Goal: Task Accomplishment & Management: Complete application form

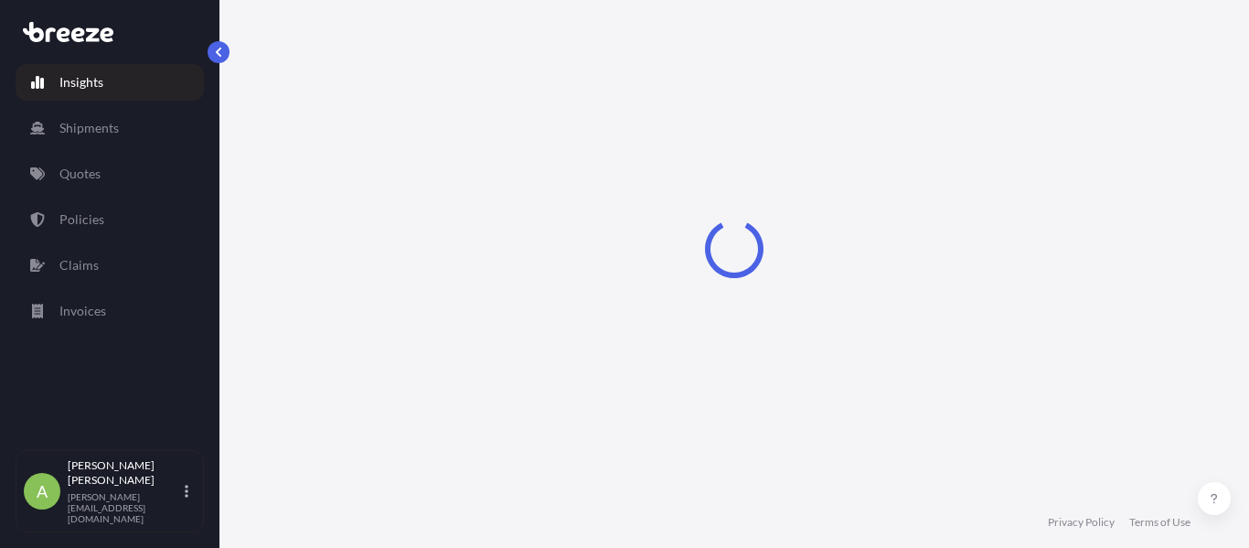
select select "2025"
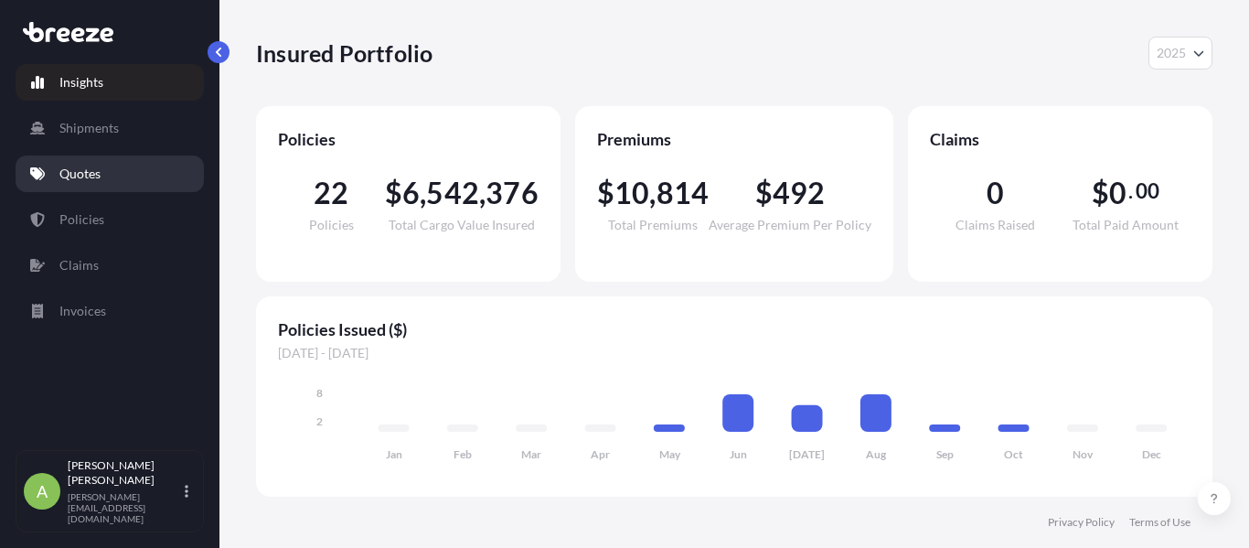
click at [101, 167] on link "Quotes" at bounding box center [110, 173] width 188 height 37
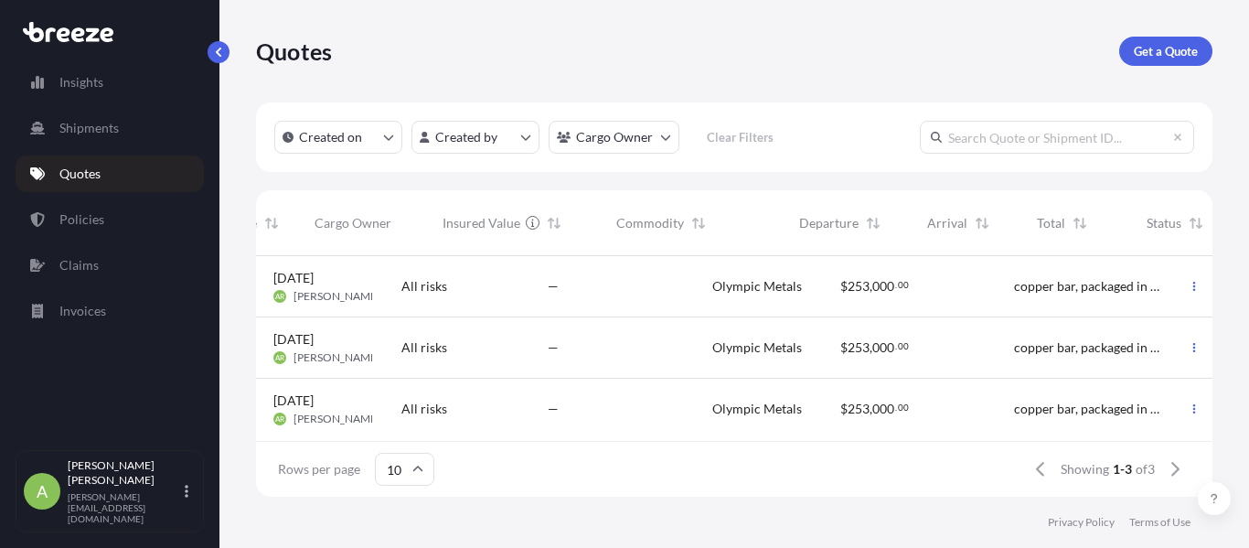
scroll to position [13, 602]
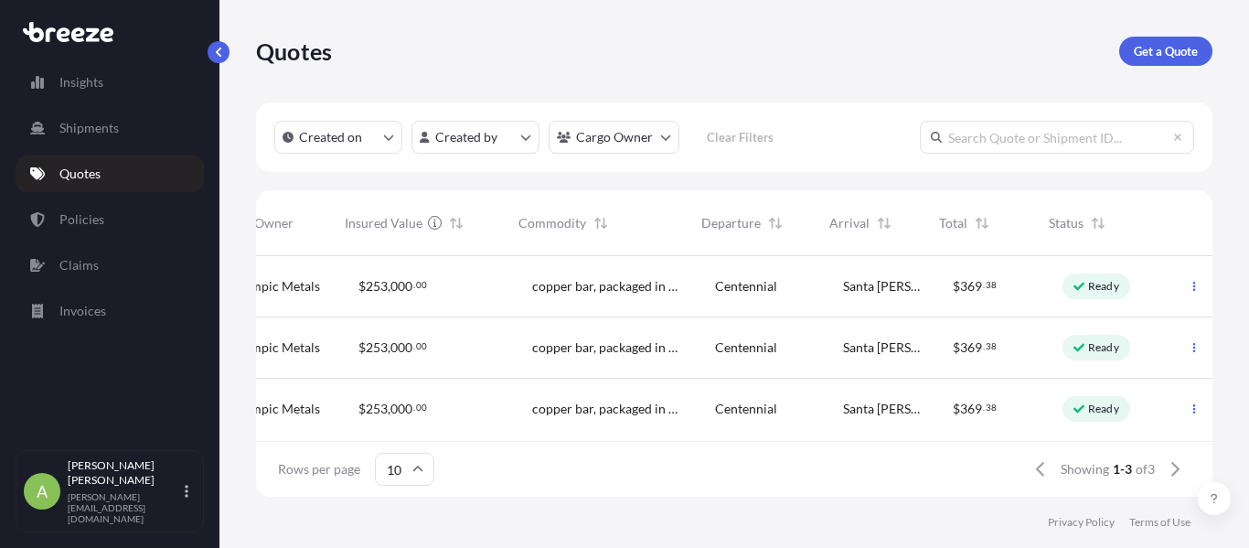
drag, startPoint x: 557, startPoint y: 345, endPoint x: 814, endPoint y: 340, distance: 257.8
click at [803, 275] on div "Centennial" at bounding box center [764, 286] width 128 height 61
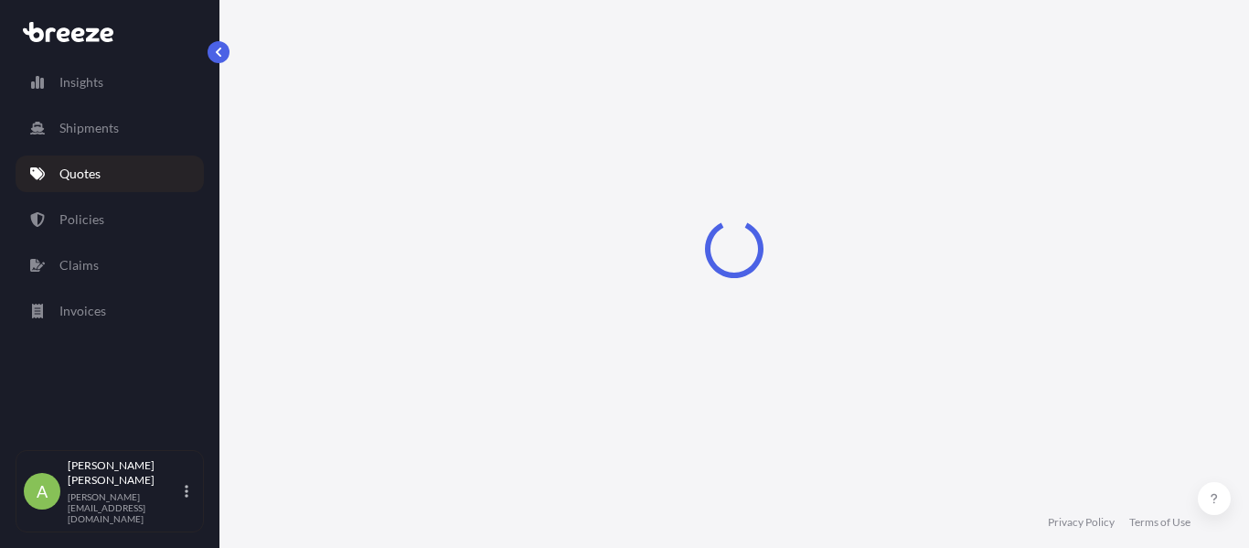
select select "Road"
select select "2"
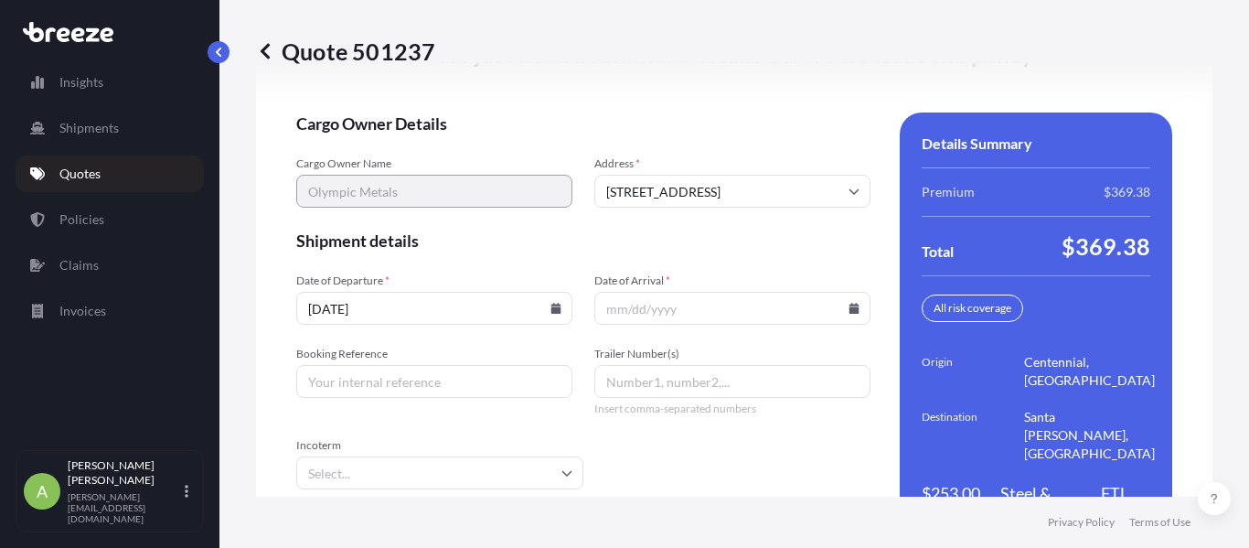
scroll to position [2931, 0]
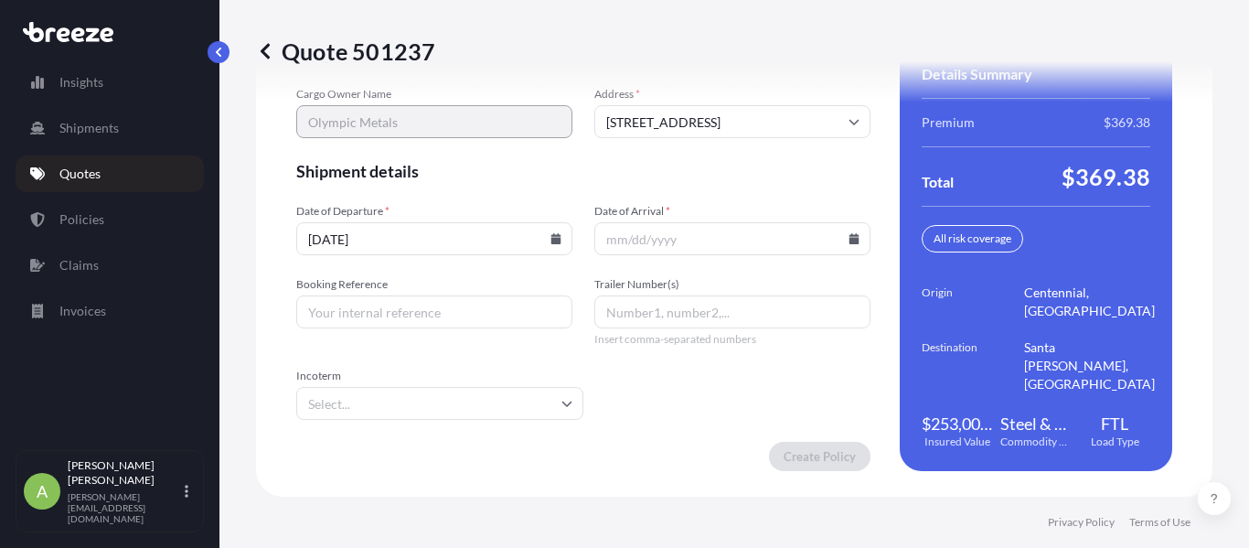
click at [547, 227] on input "[DATE]" at bounding box center [434, 238] width 276 height 33
click at [551, 236] on icon at bounding box center [556, 238] width 10 height 11
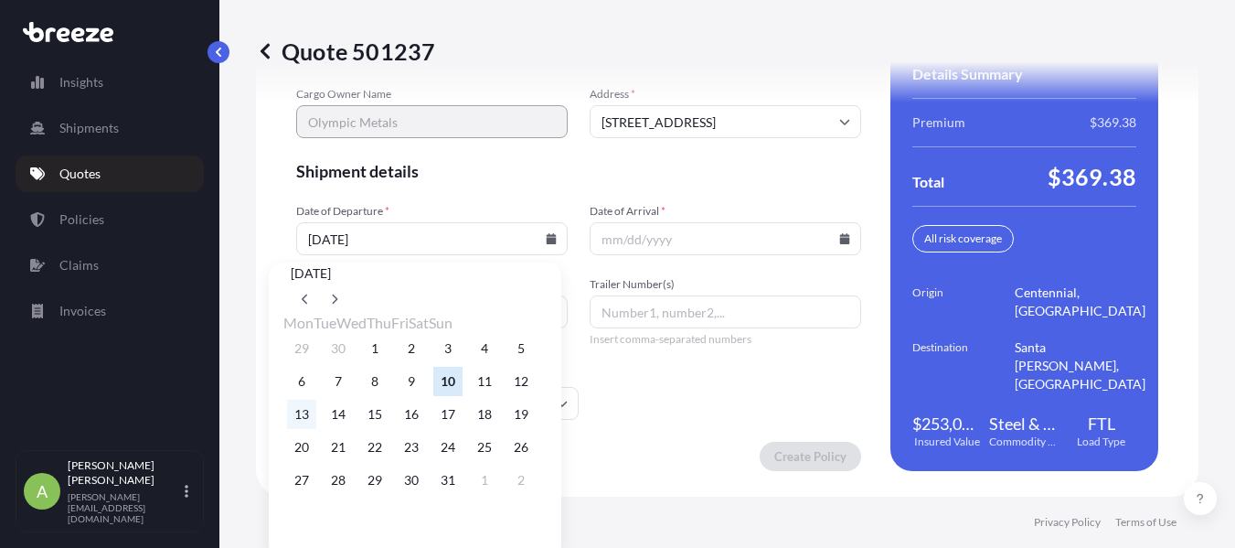
click at [305, 429] on button "13" at bounding box center [301, 413] width 29 height 29
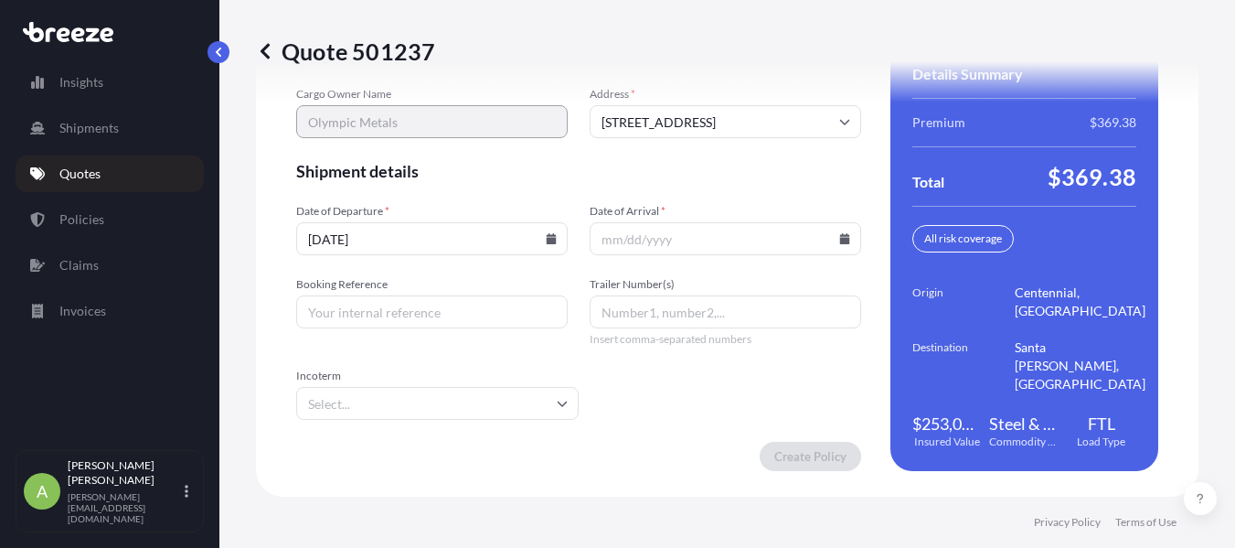
type input "[DATE]"
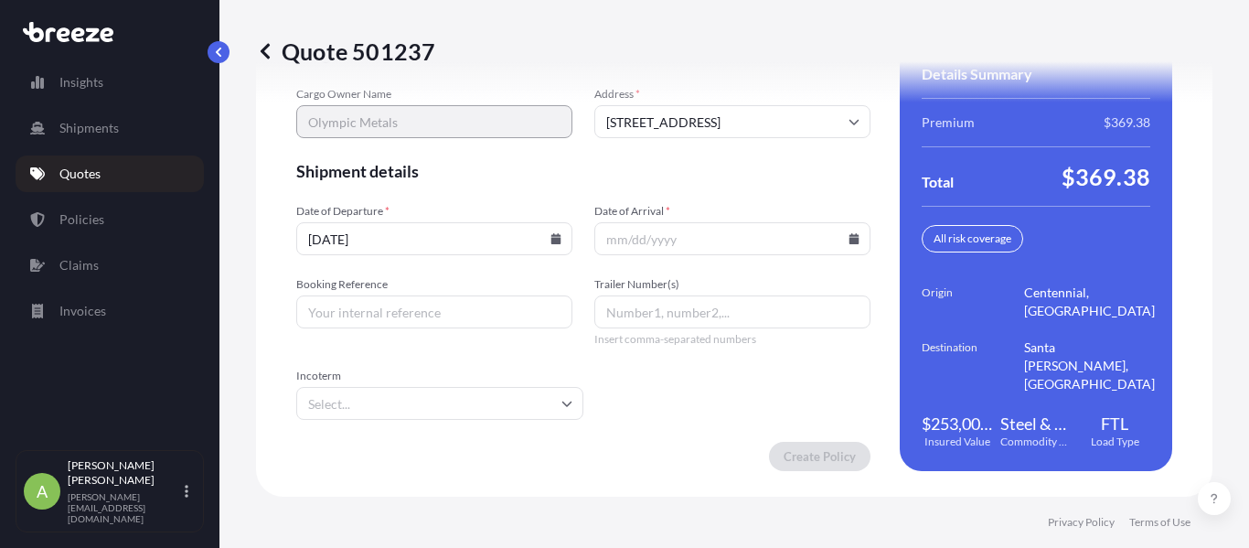
click at [838, 234] on input "Date of Arrival *" at bounding box center [732, 238] width 276 height 33
click at [848, 237] on icon at bounding box center [853, 238] width 11 height 11
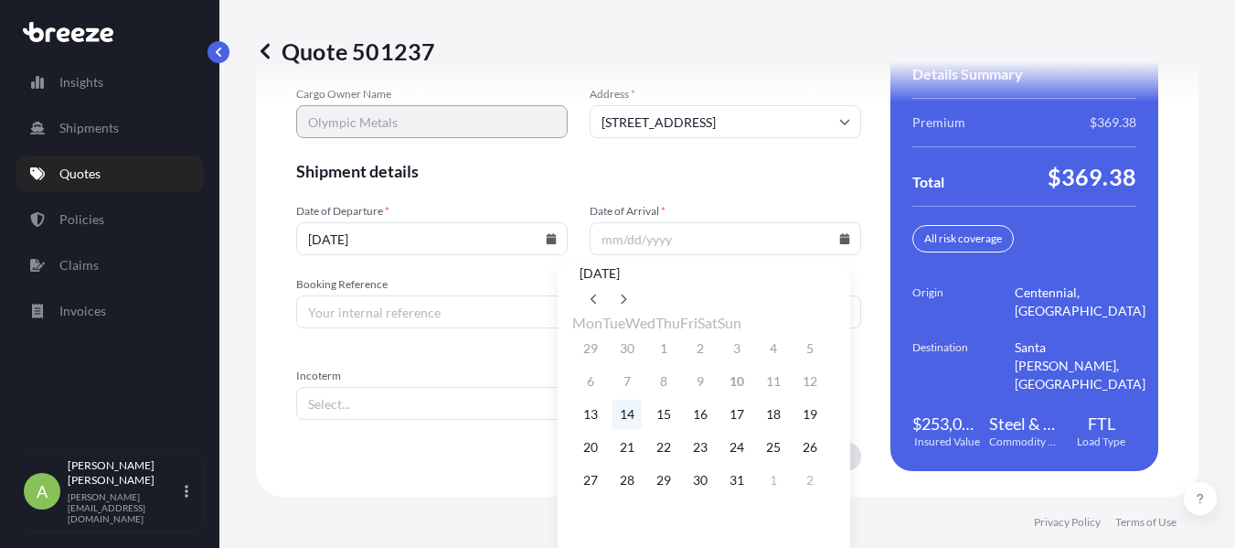
click at [633, 429] on button "14" at bounding box center [626, 413] width 29 height 29
type input "[DATE]"
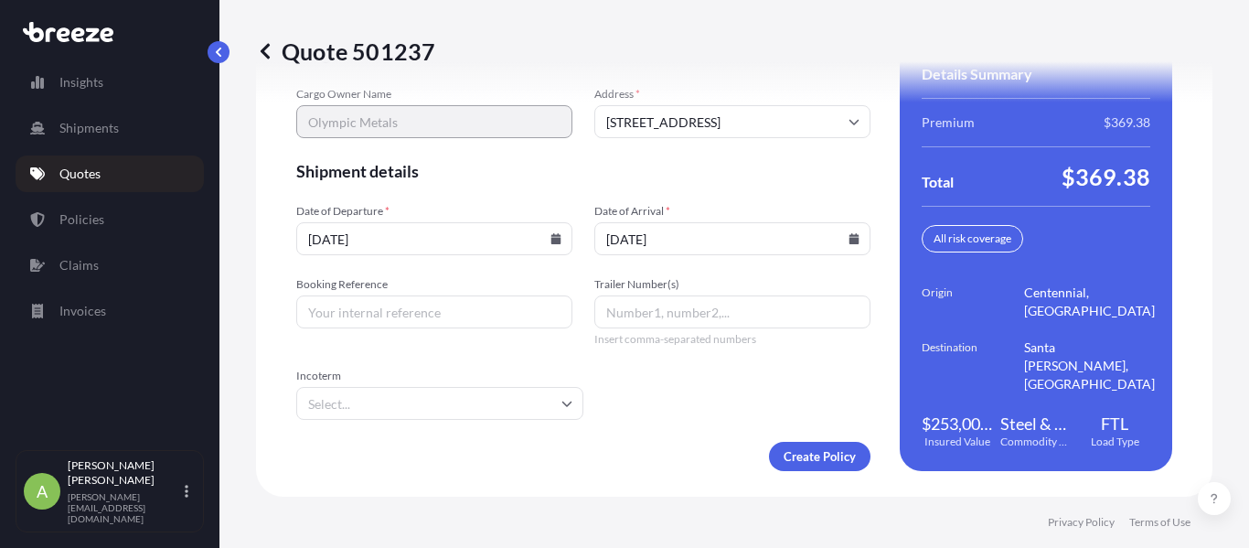
click at [399, 324] on input "Booking Reference" at bounding box center [434, 311] width 276 height 33
paste input "48249"
type input "48249"
click at [651, 313] on input "Trailer Number(s)" at bounding box center [732, 311] width 276 height 33
paste input "FE485032"
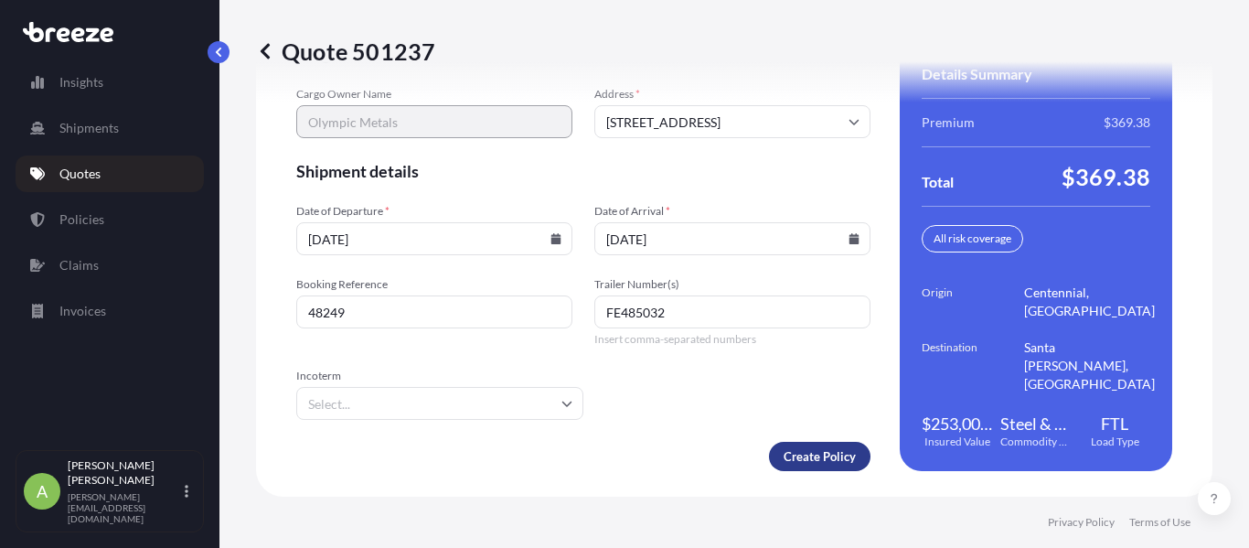
type input "FE485032"
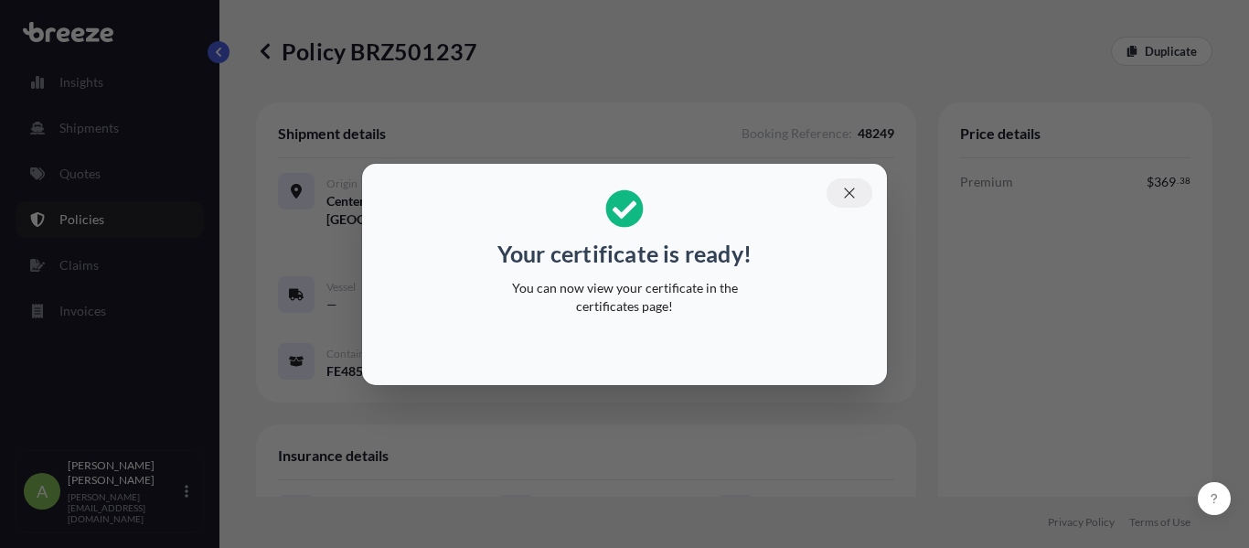
click at [851, 189] on icon "button" at bounding box center [849, 193] width 16 height 16
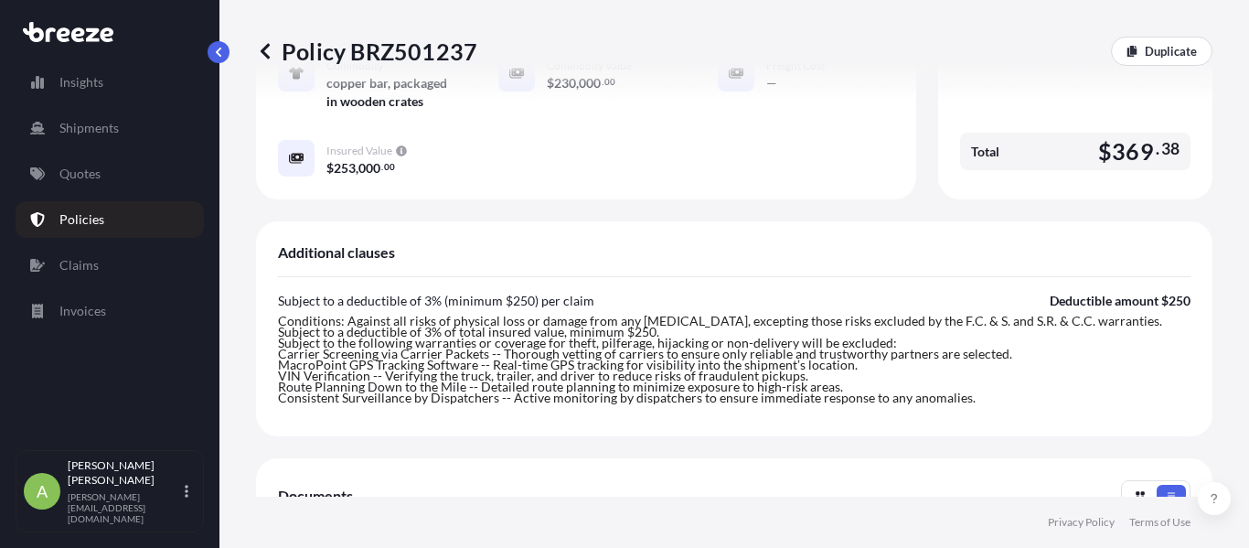
scroll to position [823, 0]
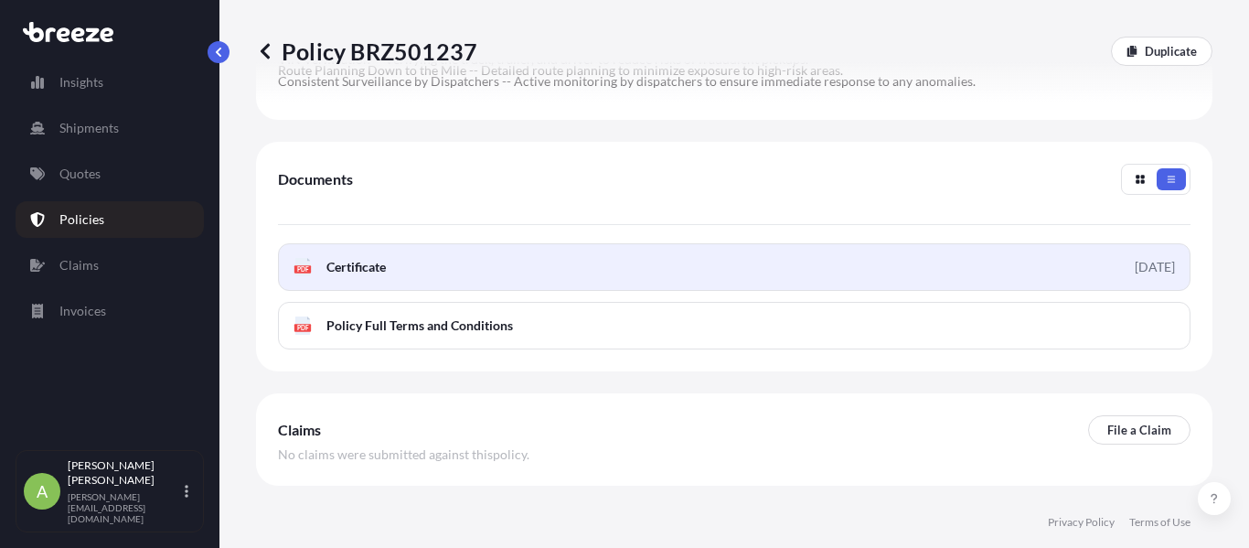
click at [991, 269] on link "PDF Certificate [DATE]" at bounding box center [734, 267] width 912 height 48
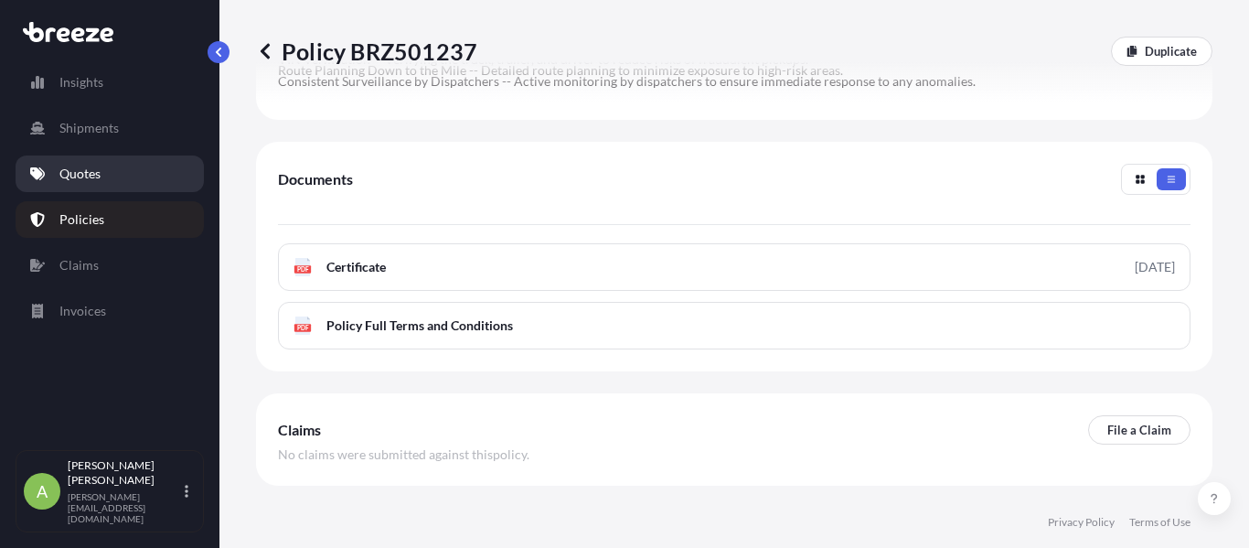
click at [93, 179] on p "Quotes" at bounding box center [79, 174] width 41 height 18
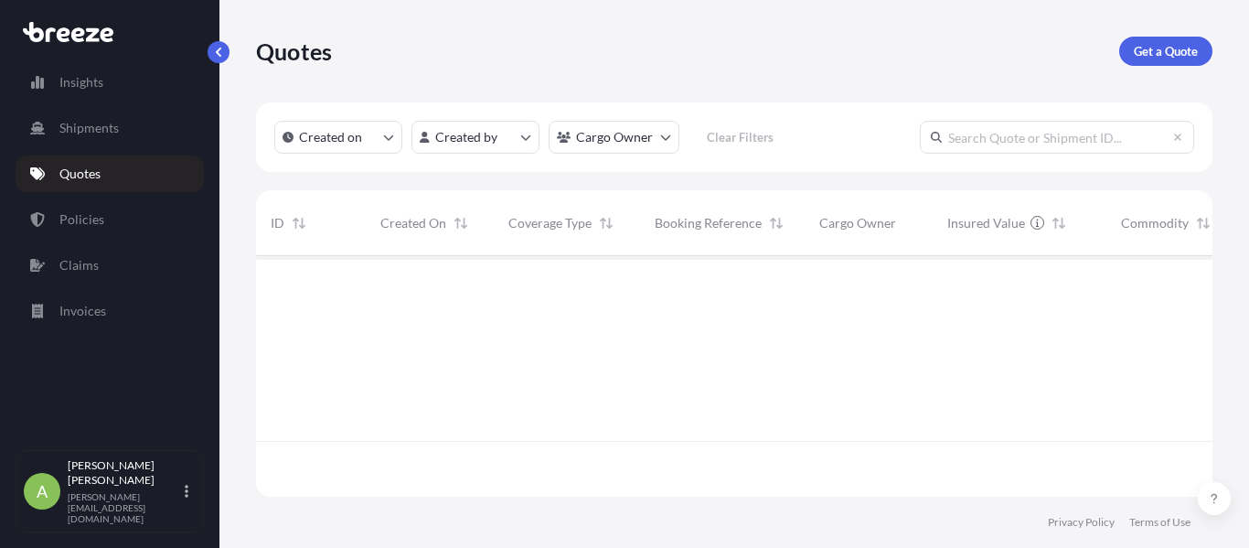
scroll to position [237, 942]
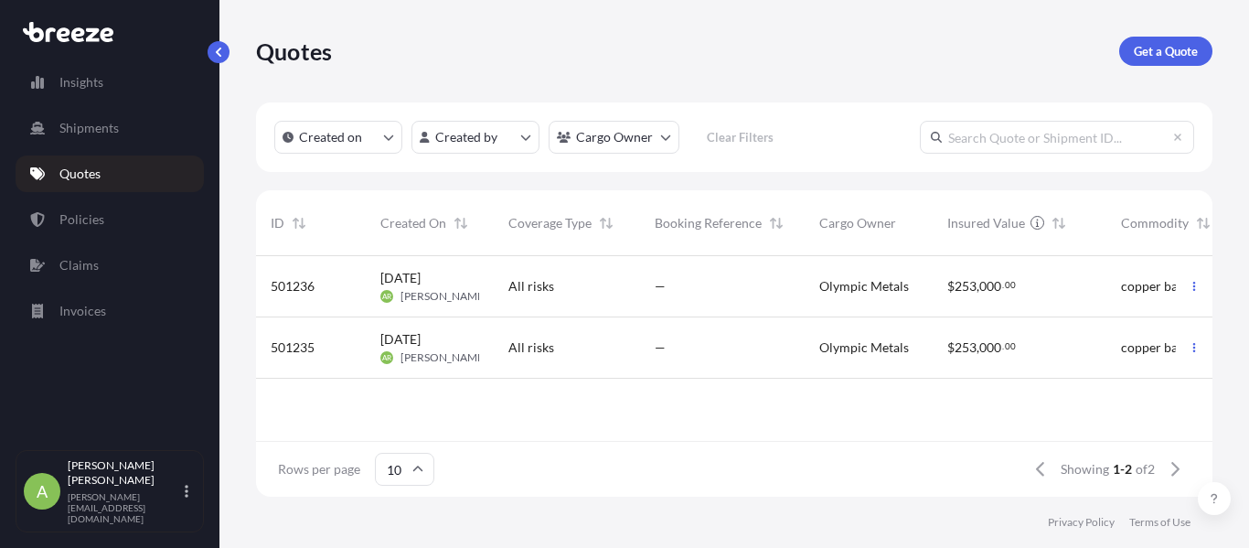
click at [452, 350] on span "[PERSON_NAME]" at bounding box center [443, 357] width 87 height 15
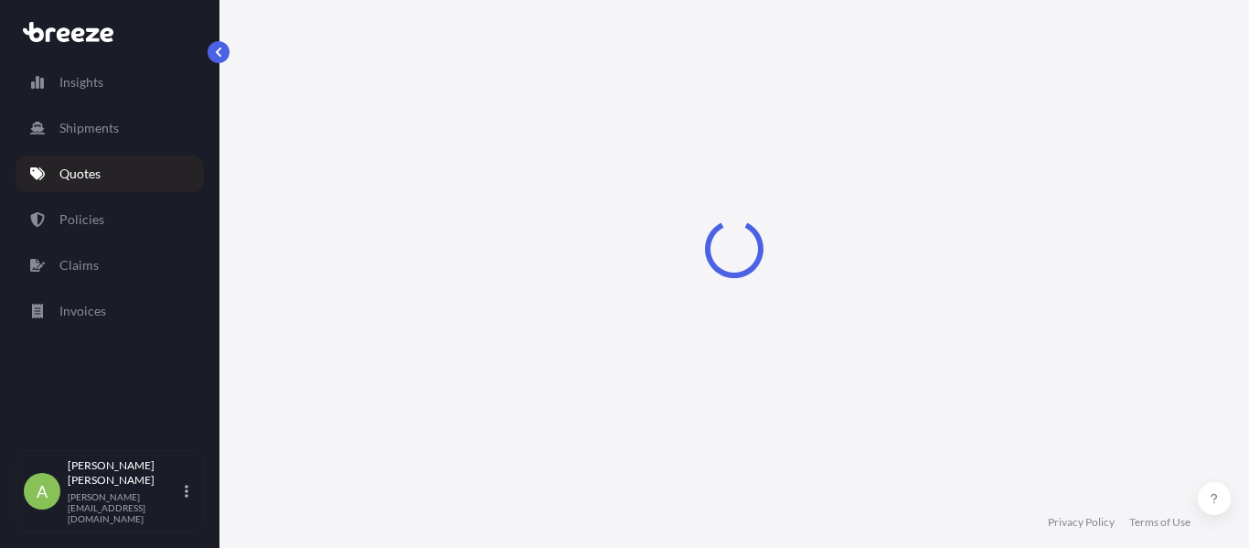
select select "Road"
select select "2"
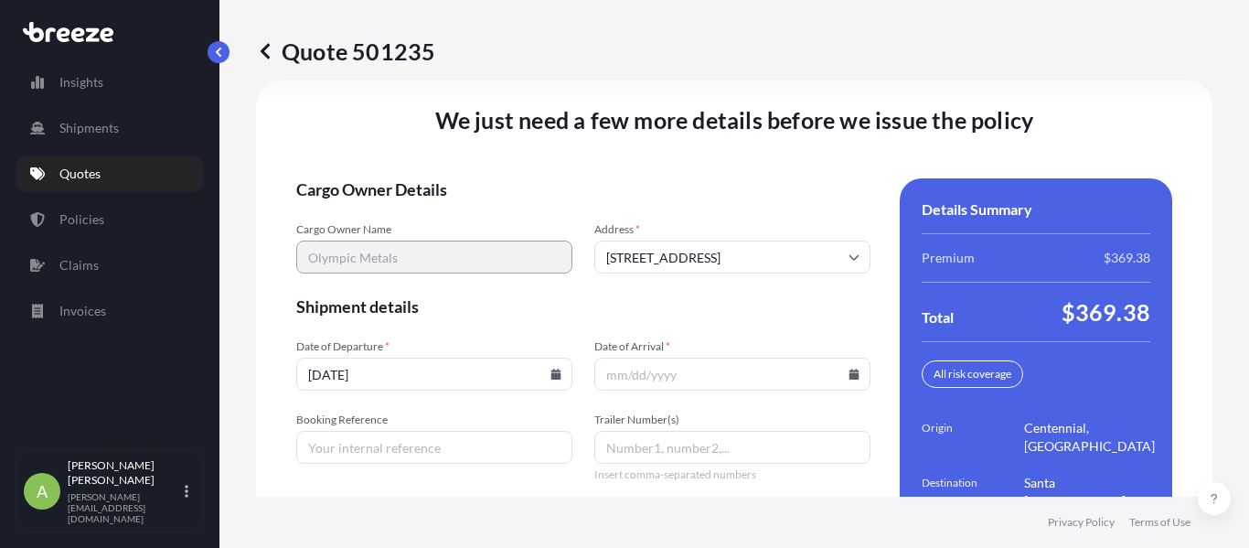
scroll to position [2802, 0]
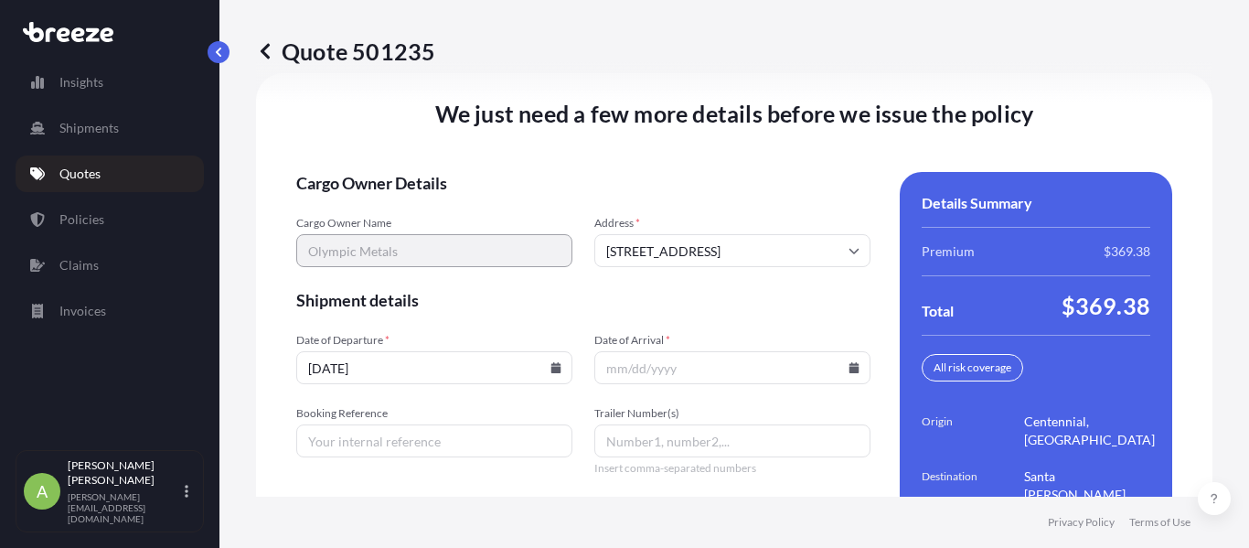
click at [485, 356] on input "[DATE]" at bounding box center [434, 367] width 276 height 33
click at [551, 365] on icon at bounding box center [556, 367] width 10 height 11
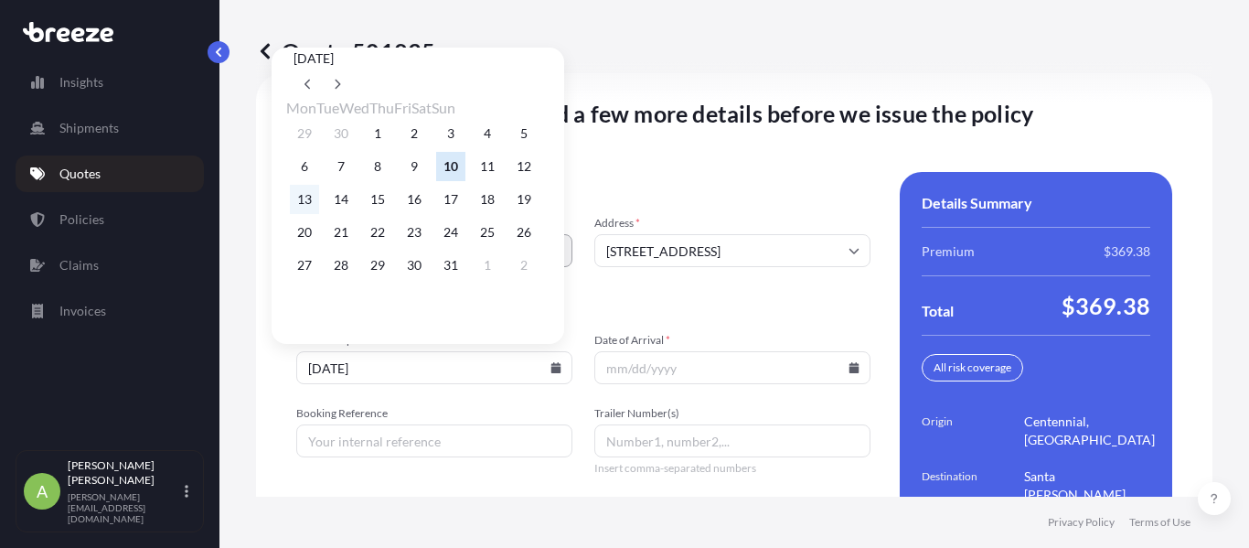
click at [314, 206] on button "13" at bounding box center [304, 199] width 29 height 29
type input "[DATE]"
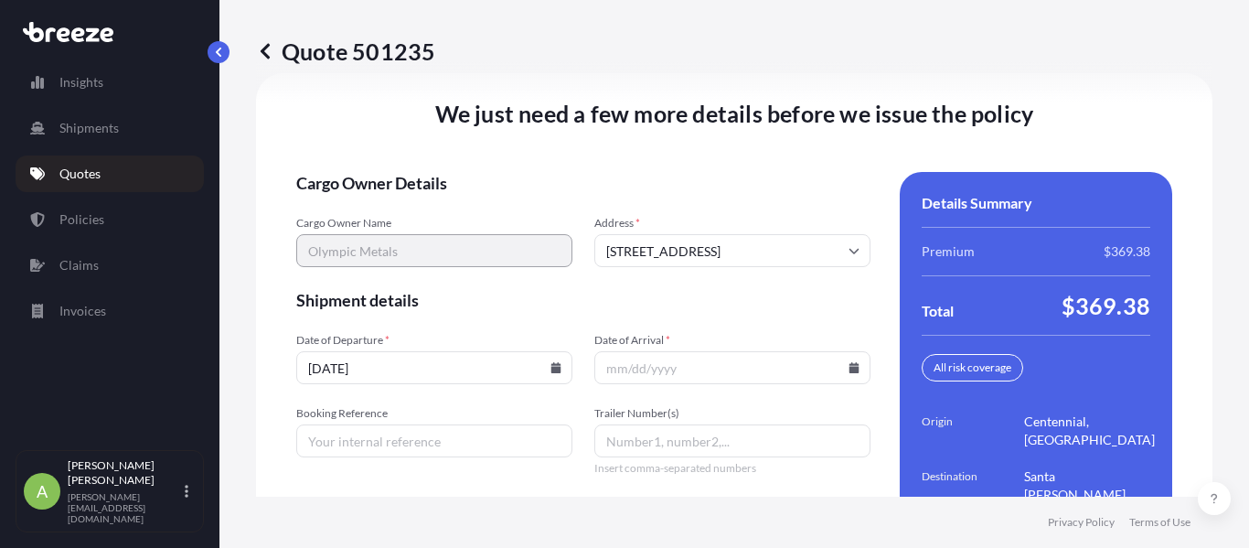
click at [837, 360] on input "Date of Arrival *" at bounding box center [732, 367] width 276 height 33
click at [839, 367] on div at bounding box center [732, 367] width 276 height 33
click at [849, 369] on icon at bounding box center [854, 367] width 10 height 11
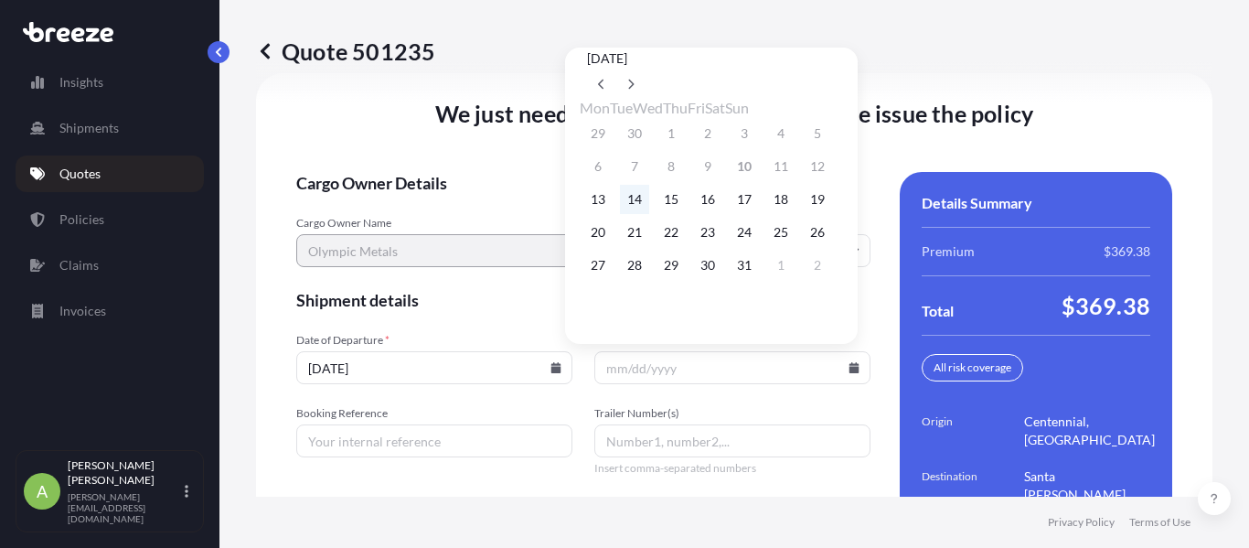
click at [632, 203] on button "14" at bounding box center [634, 199] width 29 height 29
type input "[DATE]"
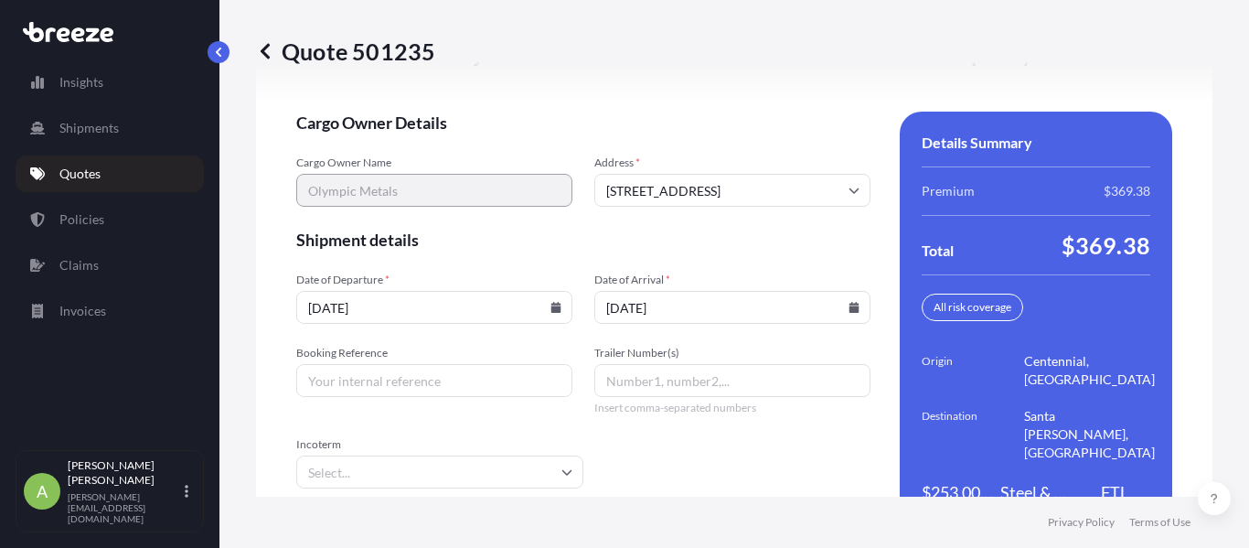
scroll to position [2931, 0]
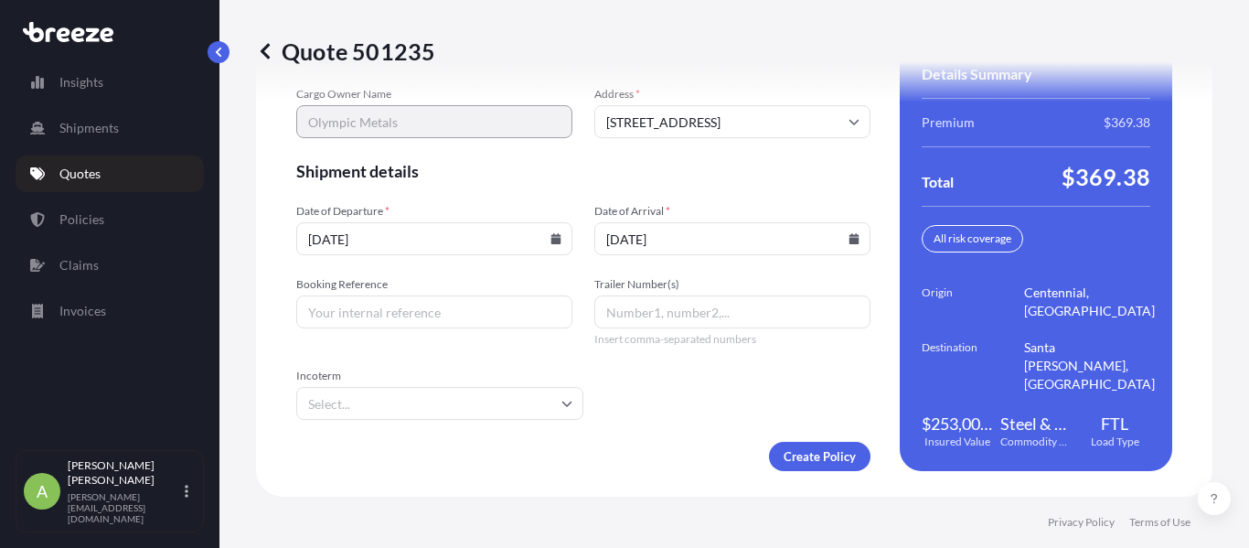
click at [425, 330] on div "Booking Reference Trailer Number(s) Insert comma-separated numbers" at bounding box center [583, 311] width 574 height 69
click at [429, 311] on input "Booking Reference" at bounding box center [434, 311] width 276 height 33
paste input "48250"
type input "48250"
click at [755, 312] on input "Trailer Number(s)" at bounding box center [732, 311] width 276 height 33
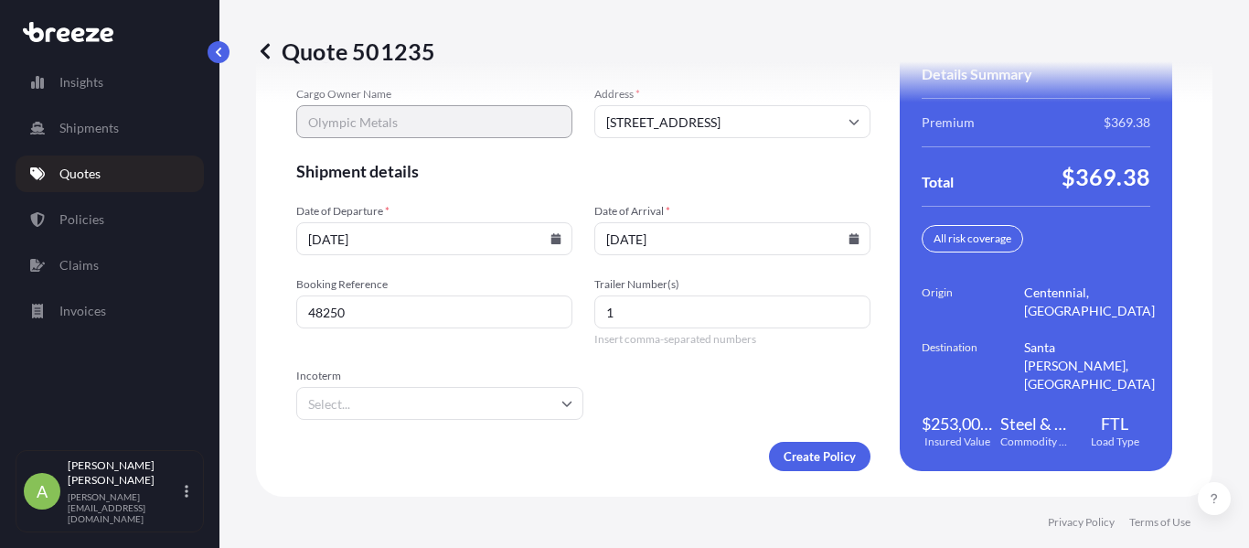
type input "1"
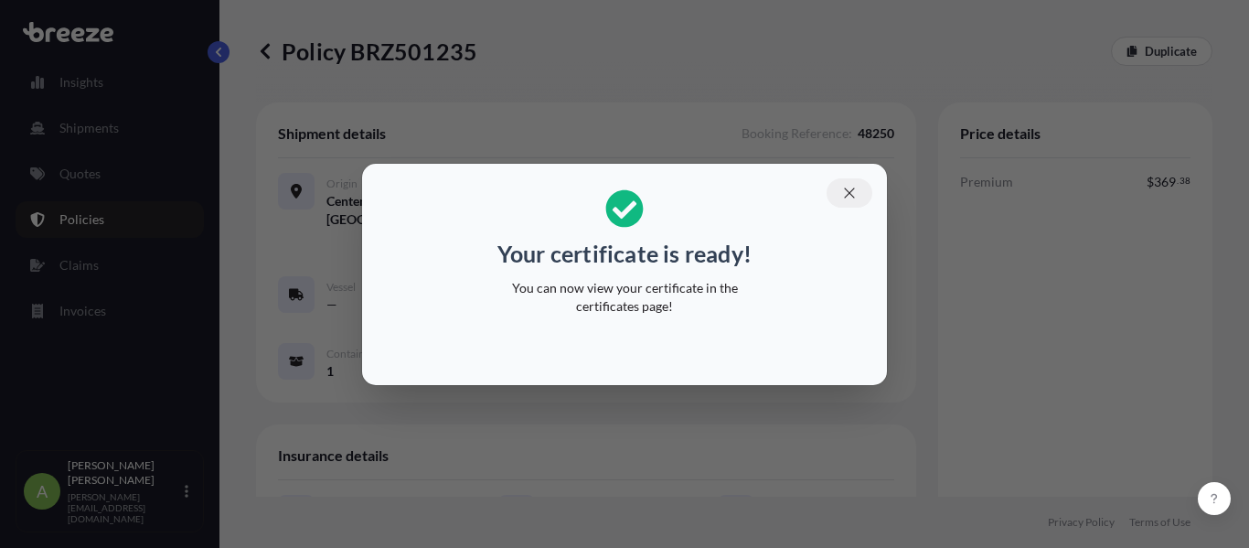
click at [838, 187] on button "button" at bounding box center [849, 192] width 46 height 29
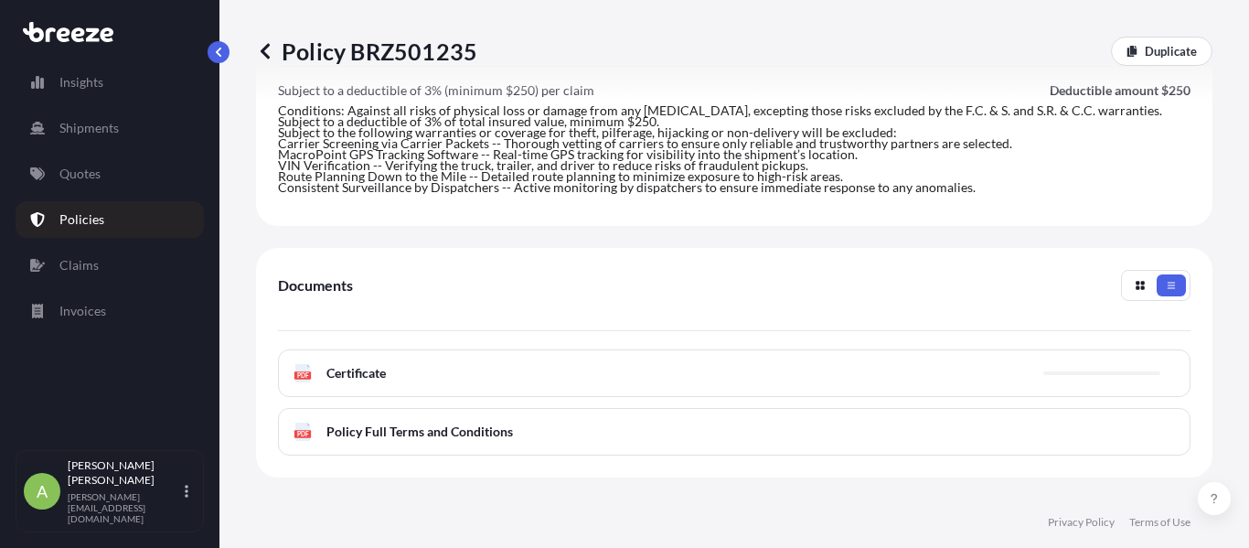
scroll to position [731, 0]
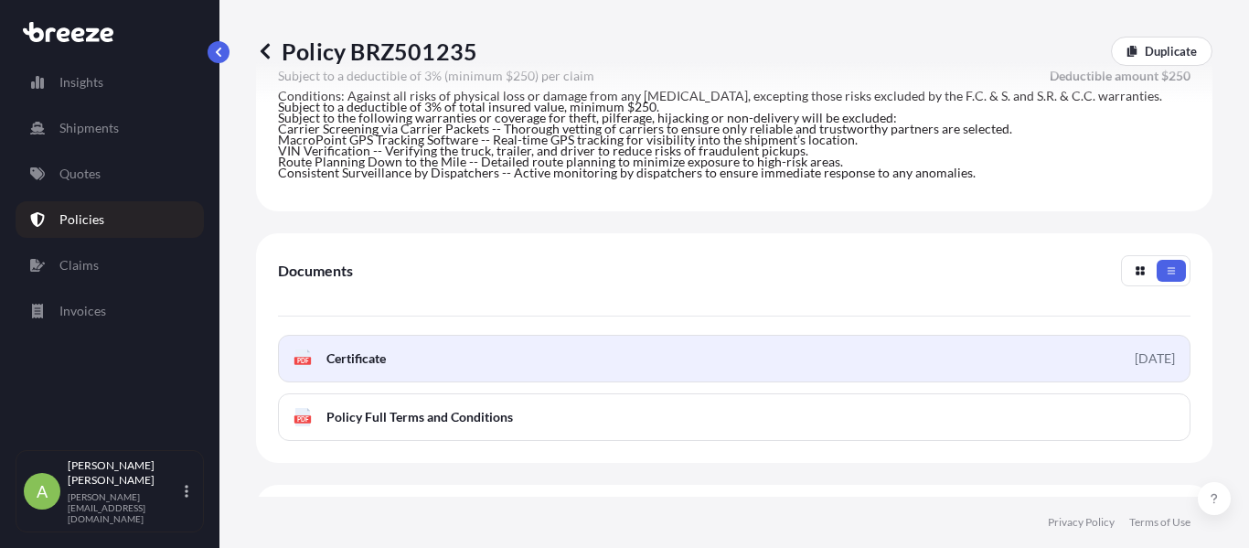
click at [956, 348] on link "PDF Certificate [DATE]" at bounding box center [734, 359] width 912 height 48
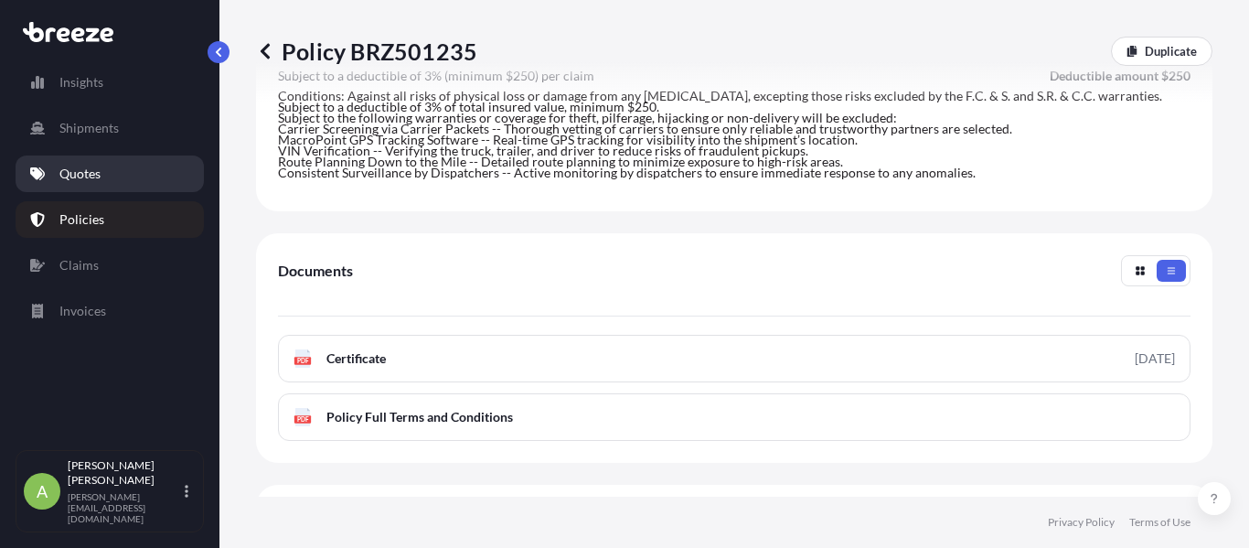
click at [112, 174] on link "Quotes" at bounding box center [110, 173] width 188 height 37
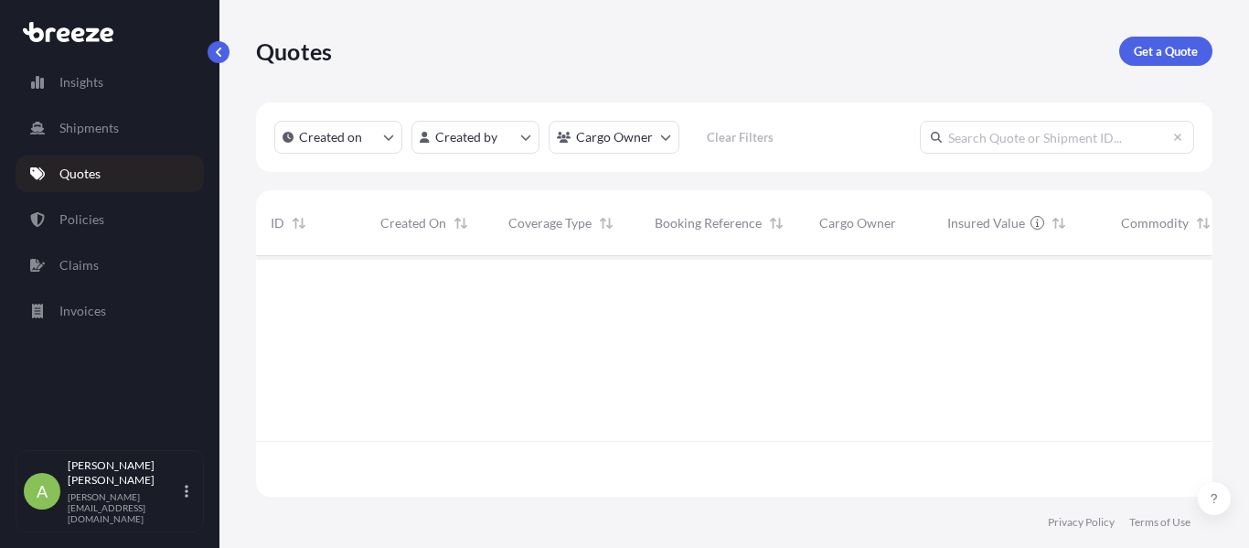
scroll to position [237, 942]
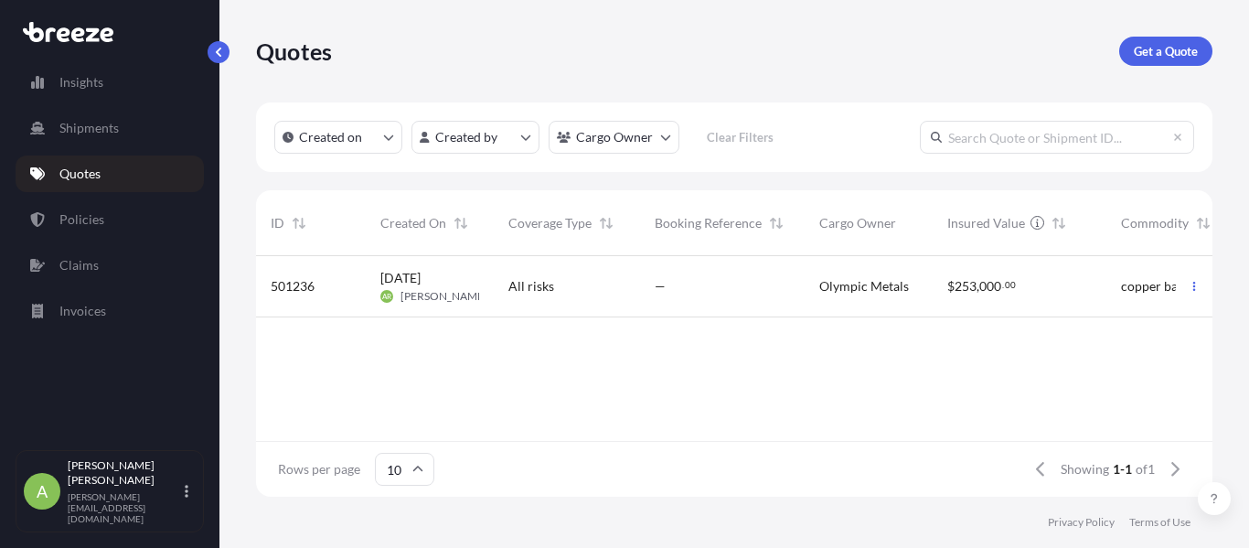
click at [440, 291] on span "[PERSON_NAME]" at bounding box center [443, 296] width 87 height 15
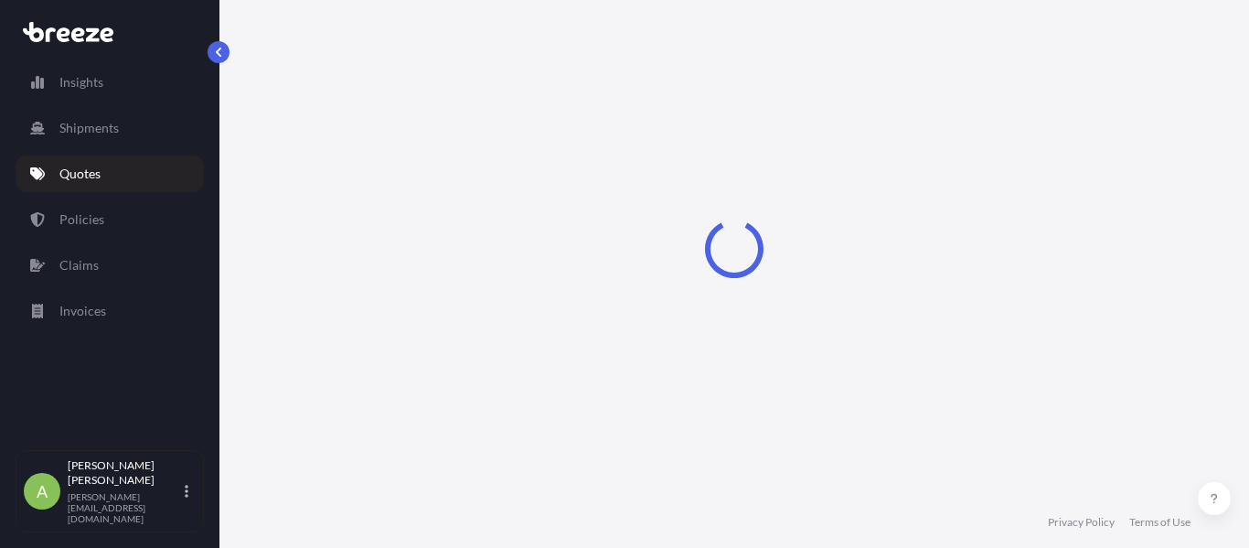
select select "Road"
select select "2"
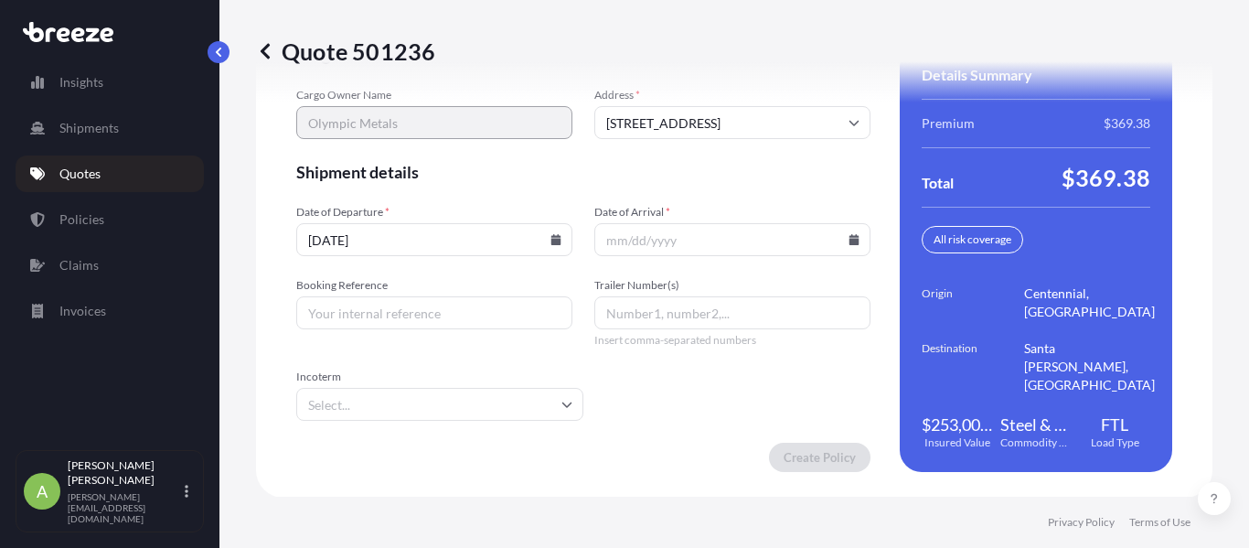
scroll to position [2931, 0]
click at [550, 237] on icon at bounding box center [555, 238] width 11 height 11
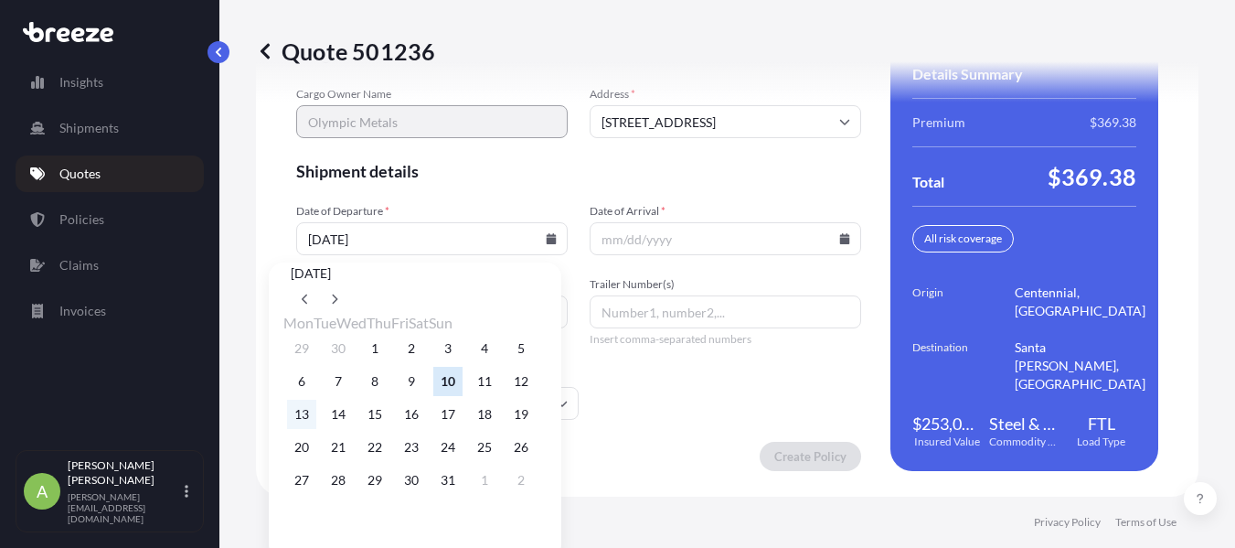
click at [306, 429] on button "13" at bounding box center [301, 413] width 29 height 29
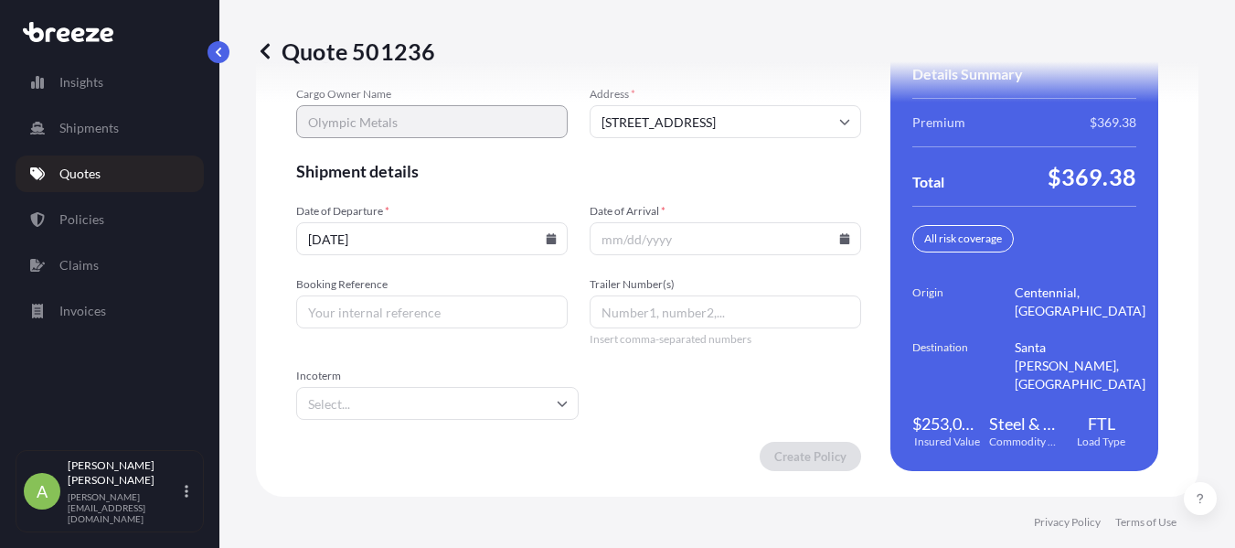
type input "[DATE]"
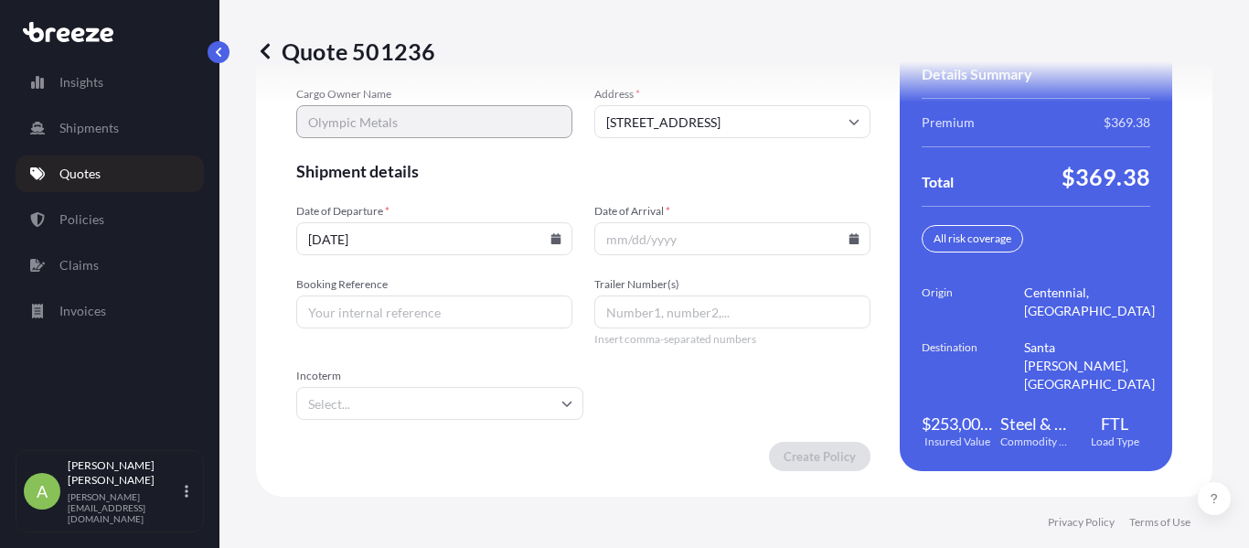
click at [797, 228] on input "Date of Arrival *" at bounding box center [732, 238] width 276 height 33
click at [849, 238] on icon at bounding box center [854, 238] width 10 height 11
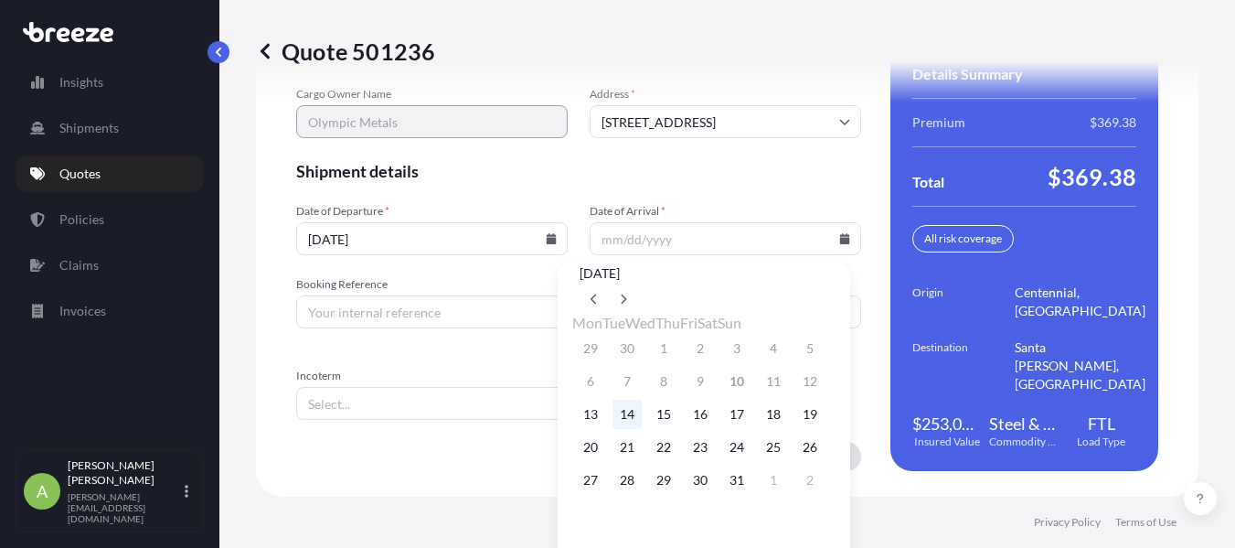
click at [626, 429] on button "14" at bounding box center [626, 413] width 29 height 29
type input "[DATE]"
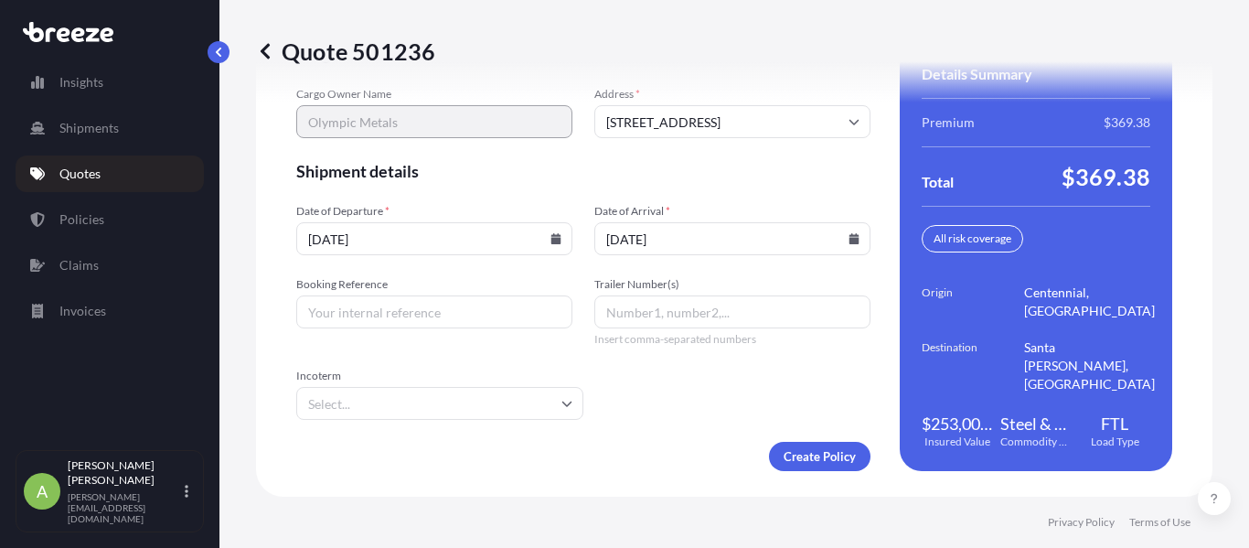
drag, startPoint x: 500, startPoint y: 360, endPoint x: 493, endPoint y: 335, distance: 25.7
click at [500, 359] on form "Cargo Owner Details Cargo Owner Name Olympic Metals Address * [STREET_ADDRESS] …" at bounding box center [583, 257] width 574 height 428
drag, startPoint x: 493, startPoint y: 335, endPoint x: 488, endPoint y: 314, distance: 21.5
click at [493, 334] on div "Booking Reference Trailer Number(s) Insert comma-separated numbers" at bounding box center [583, 311] width 574 height 69
click at [488, 314] on input "Booking Reference" at bounding box center [434, 311] width 276 height 33
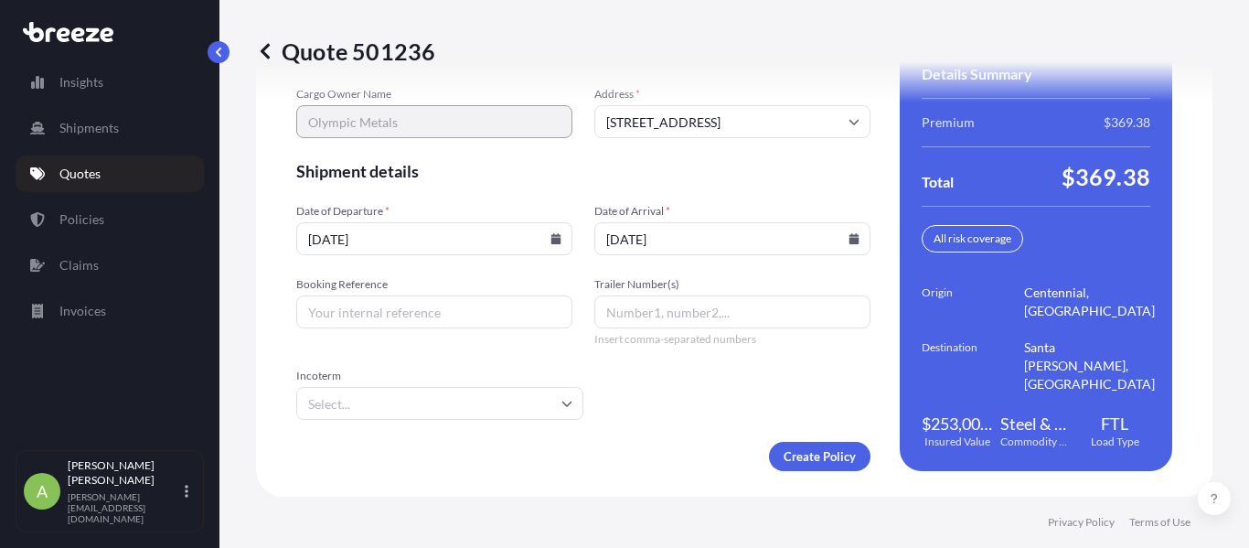
paste input "48251"
type input "48251"
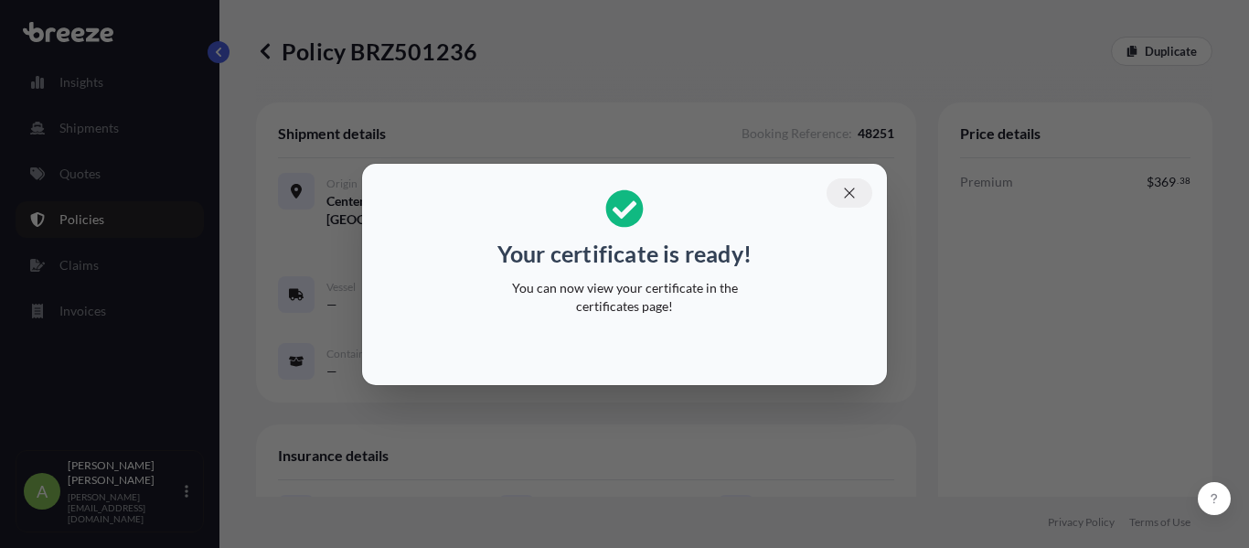
click at [841, 203] on button "button" at bounding box center [849, 192] width 46 height 29
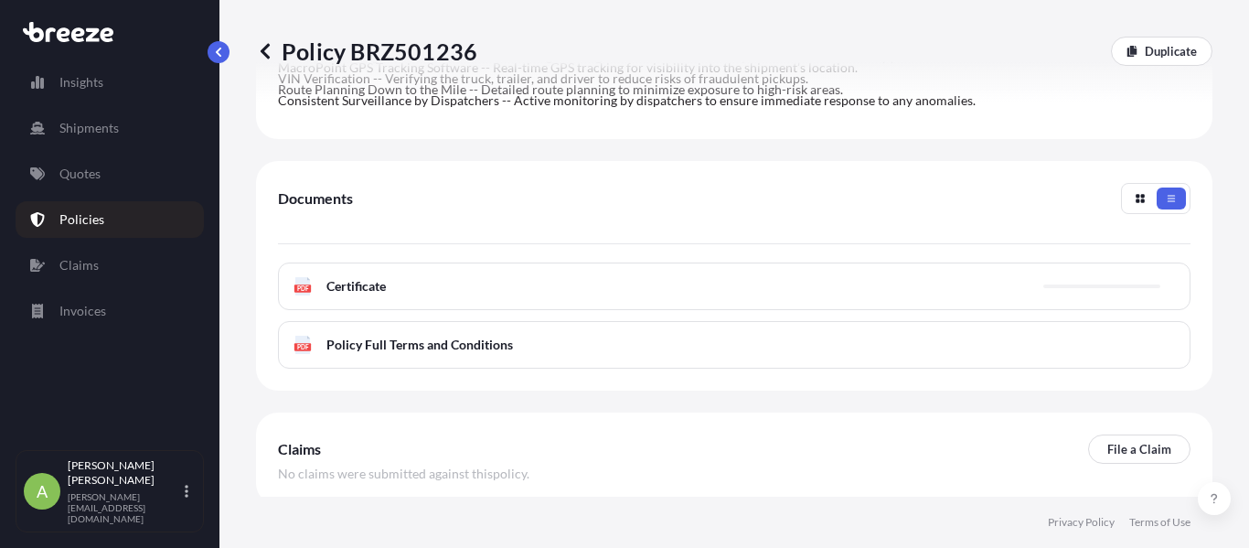
scroll to position [892, 0]
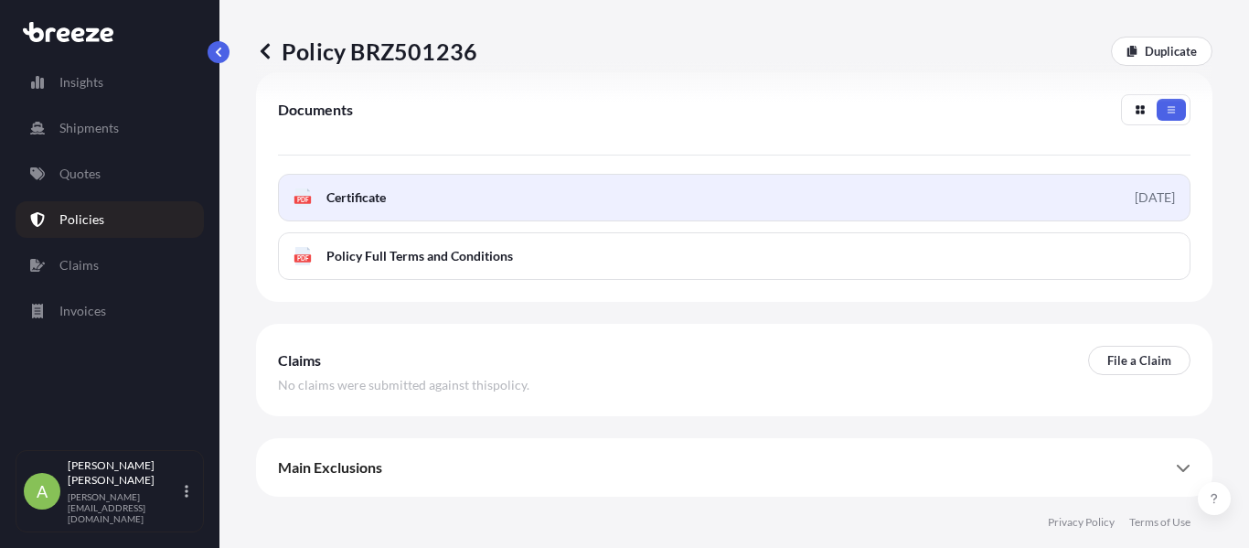
click at [875, 197] on link "PDF Certificate [DATE]" at bounding box center [734, 198] width 912 height 48
